Goal: Information Seeking & Learning: Find specific fact

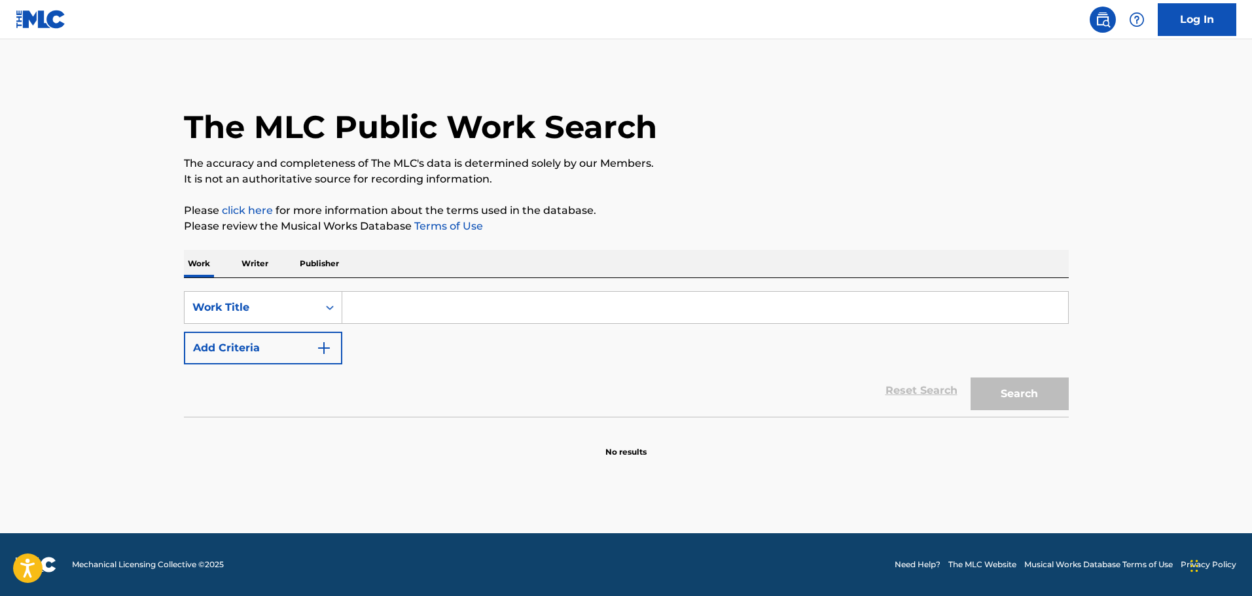
click at [535, 310] on input "Search Form" at bounding box center [705, 307] width 726 height 31
paste input "FLOW NATURAL"
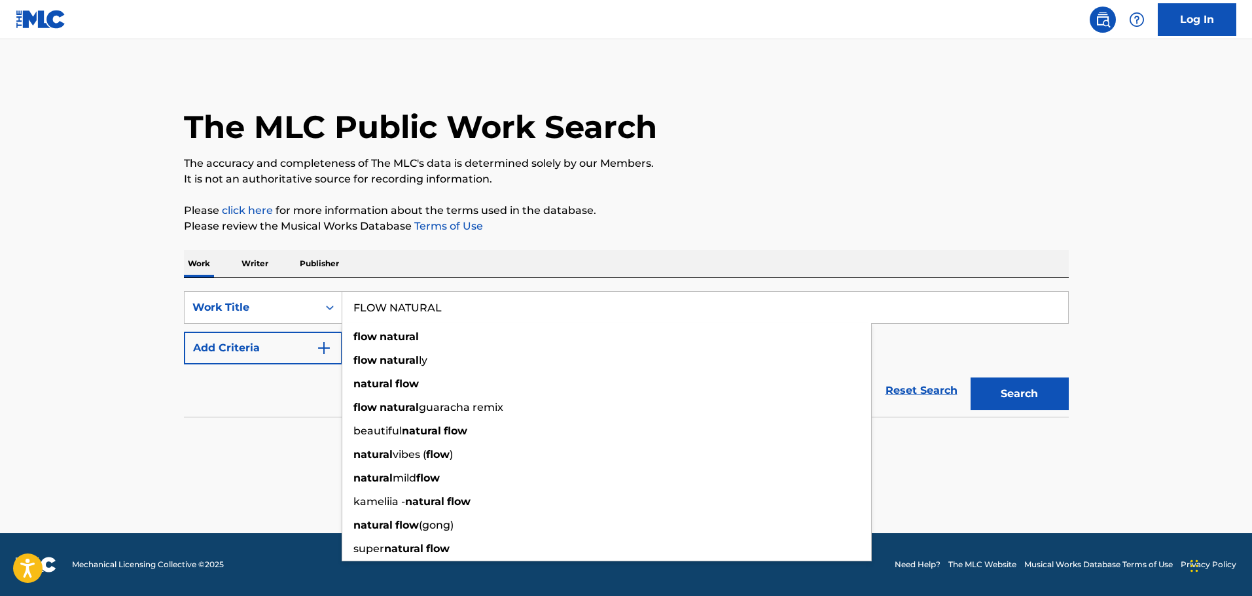
type input "FLOW NATURAL"
click at [267, 359] on button "Add Criteria" at bounding box center [263, 348] width 158 height 33
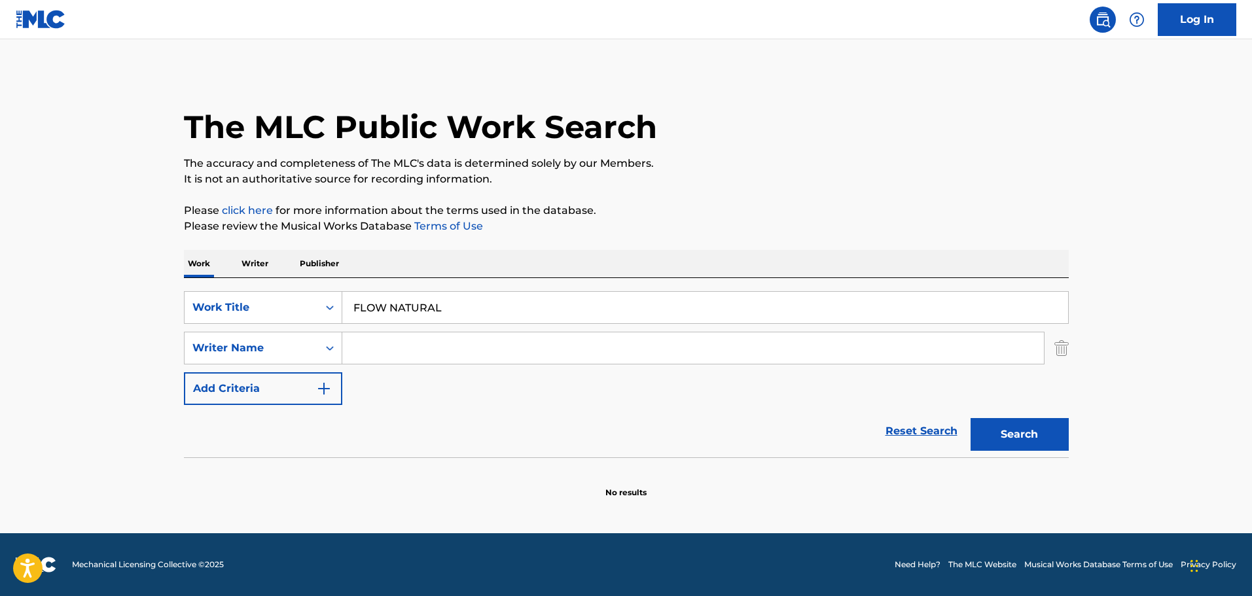
click at [376, 334] on input "Search Form" at bounding box center [693, 348] width 702 height 31
paste input "[PERSON_NAME]"
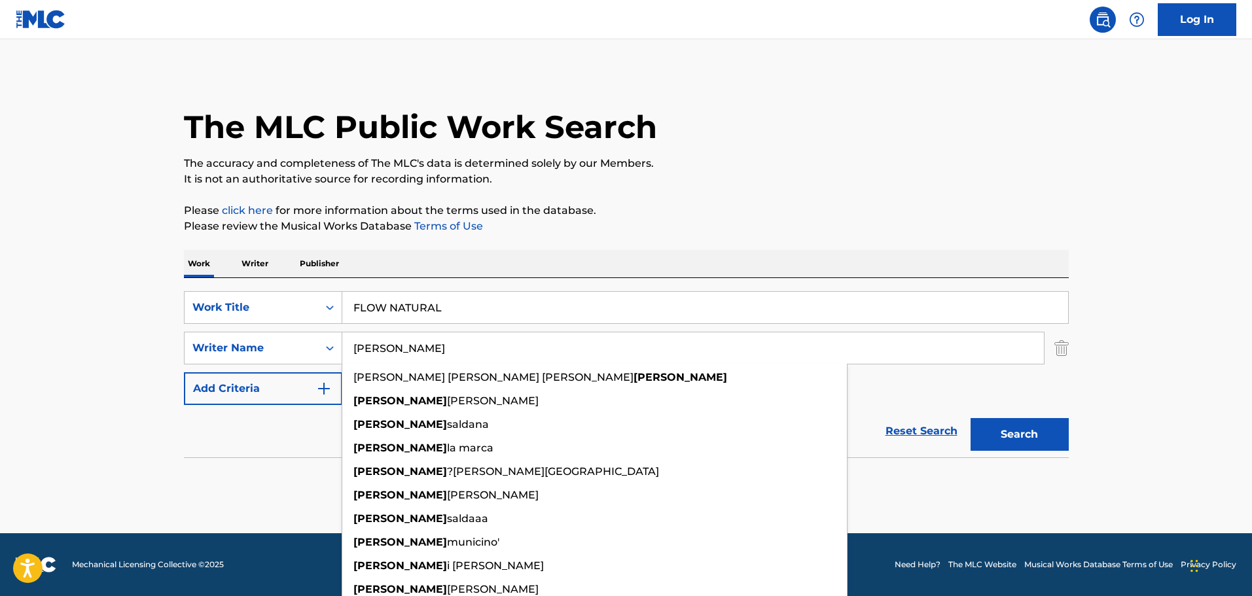
type input "[PERSON_NAME]"
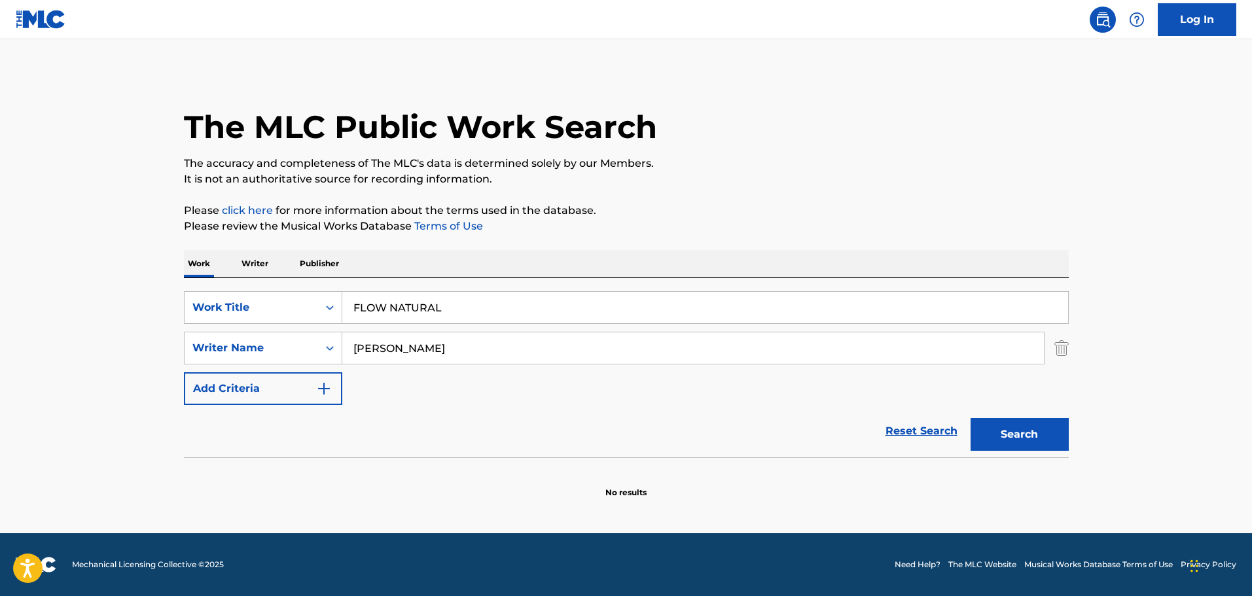
click at [1017, 432] on button "Search" at bounding box center [1020, 434] width 98 height 33
drag, startPoint x: 454, startPoint y: 344, endPoint x: 336, endPoint y: 342, distance: 117.2
click at [336, 343] on div "SearchWithCriteria37ba2017-1618-485e-9b10-b5a0194143ca Writer Name [PERSON_NAME]" at bounding box center [626, 348] width 885 height 33
click at [1057, 435] on button "Search" at bounding box center [1020, 434] width 98 height 33
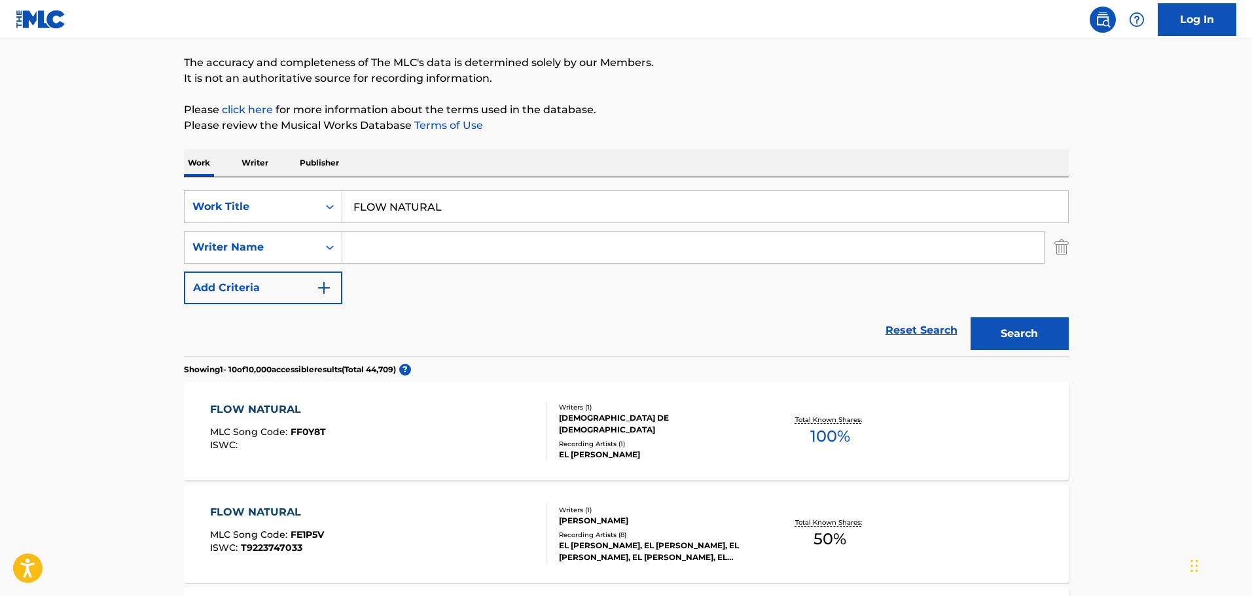
scroll to position [65, 0]
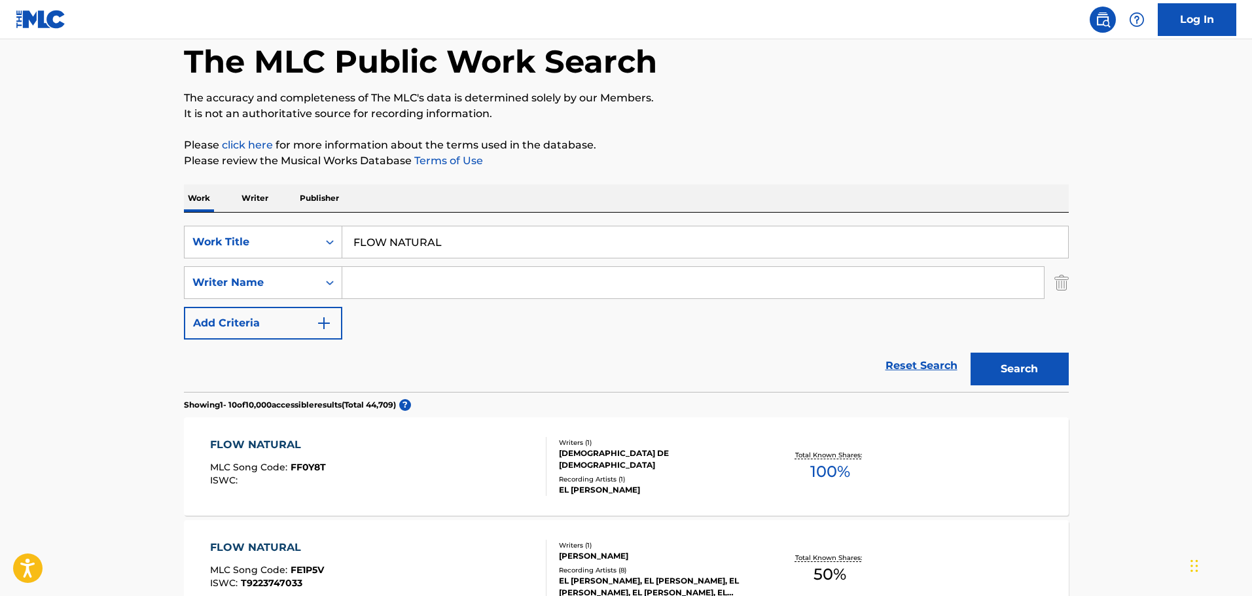
click at [386, 300] on div "SearchWithCriteriadb00ec2f-d7de-4d6e-a159-4e2f78c2aa01 Work Title FLOW NATURAL …" at bounding box center [626, 283] width 885 height 114
click at [399, 289] on input "Search Form" at bounding box center [693, 282] width 702 height 31
paste input "EFRAIN"
type input "EFRAIN"
click at [1018, 378] on button "Search" at bounding box center [1020, 369] width 98 height 33
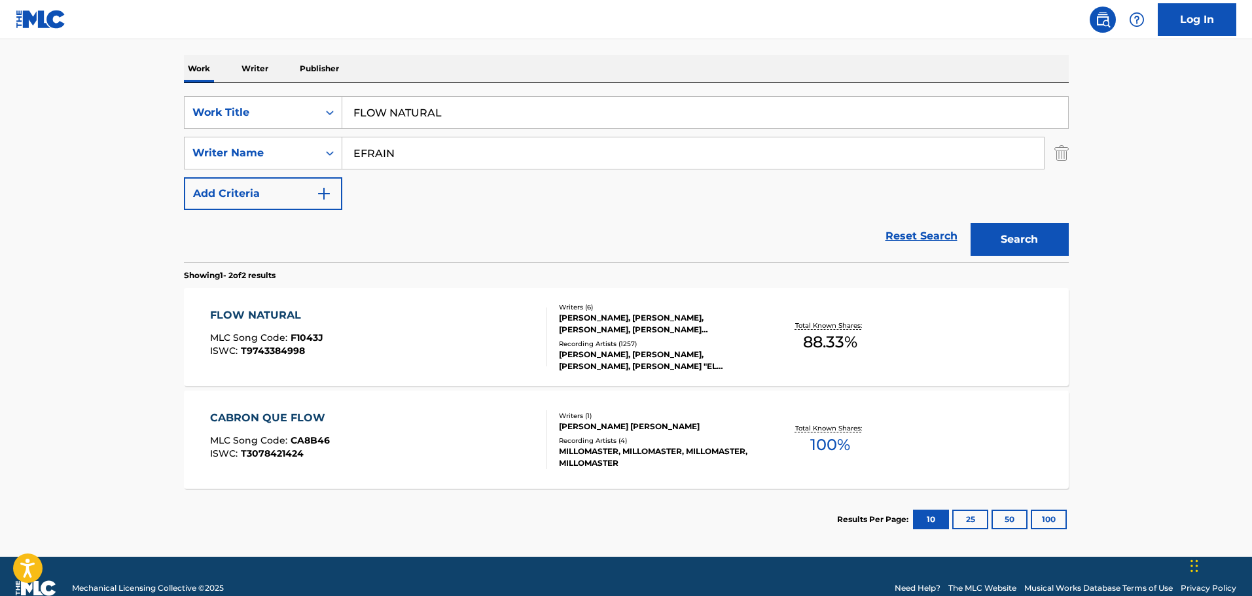
scroll to position [196, 0]
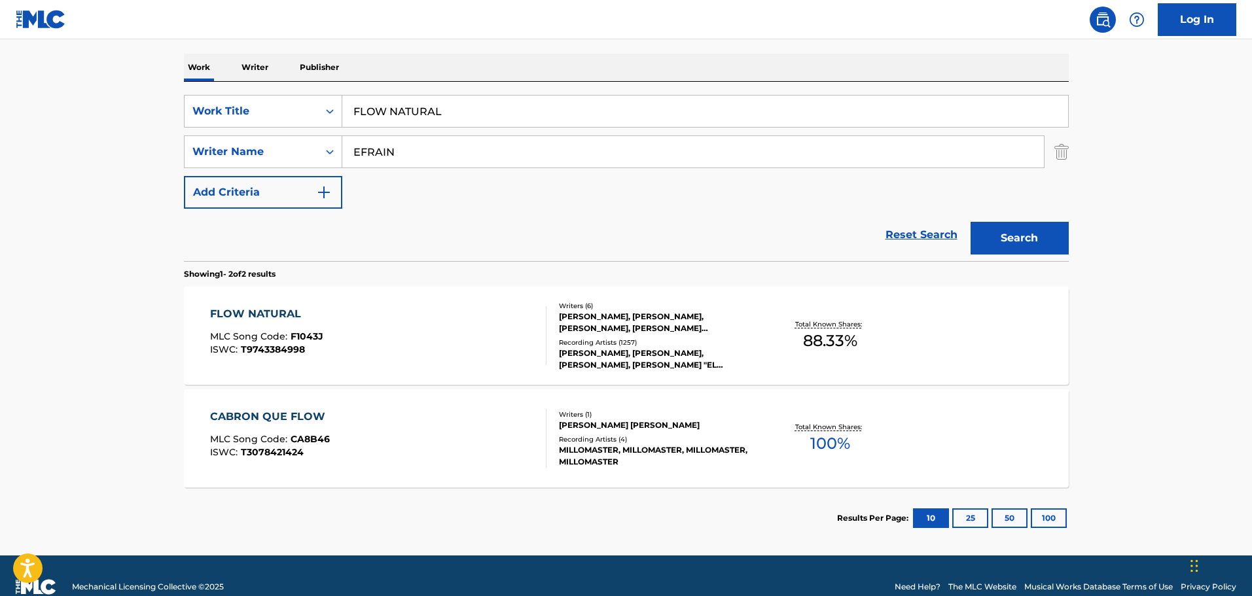
click at [484, 326] on div "FLOW NATURAL MLC Song Code : F1043J ISWC : T9743384998" at bounding box center [378, 335] width 336 height 59
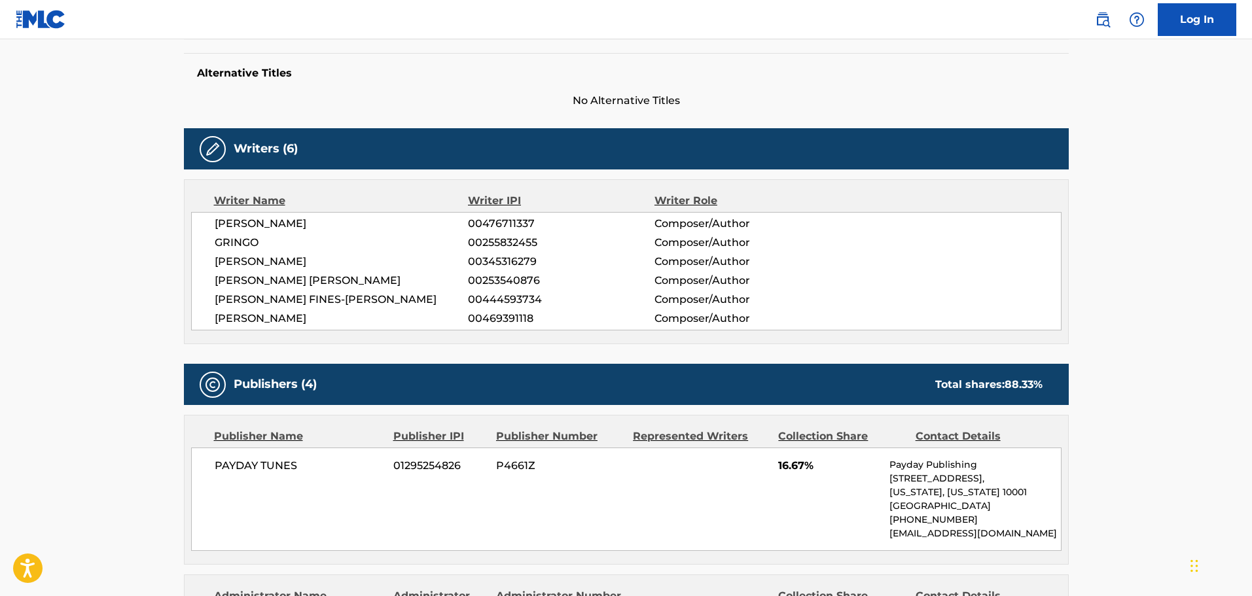
scroll to position [327, 0]
